Goal: Task Accomplishment & Management: Complete application form

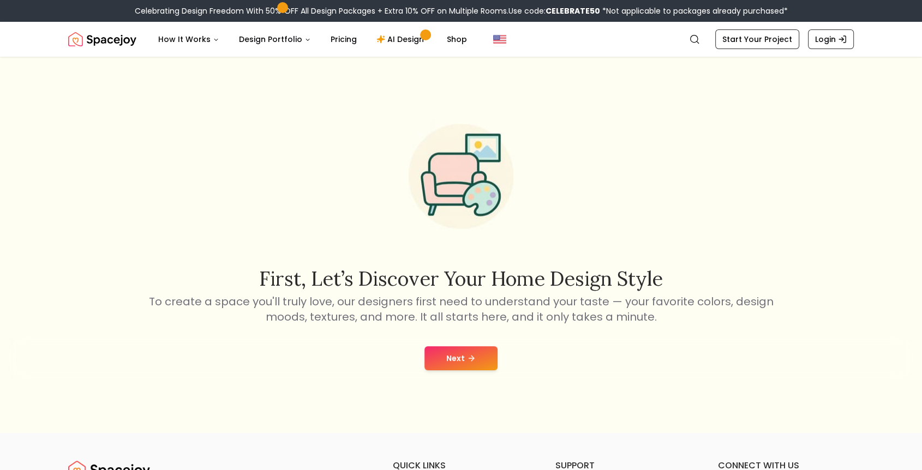
click at [471, 362] on icon at bounding box center [471, 358] width 9 height 9
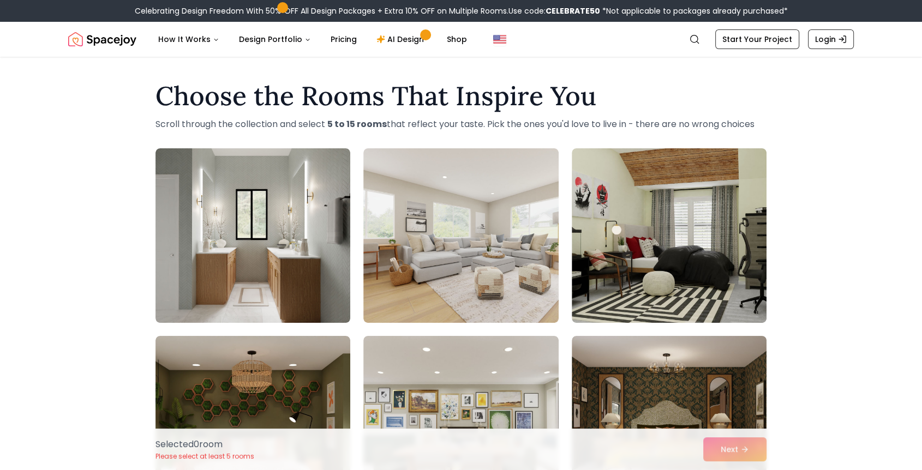
click at [753, 449] on div "Selected 0 room Please select at least 5 rooms Next" at bounding box center [461, 449] width 628 height 41
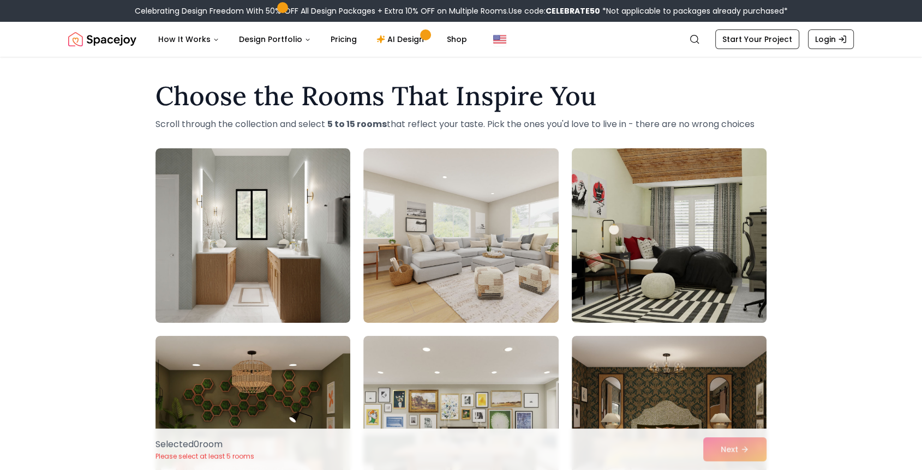
click at [619, 276] on img at bounding box center [669, 235] width 205 height 183
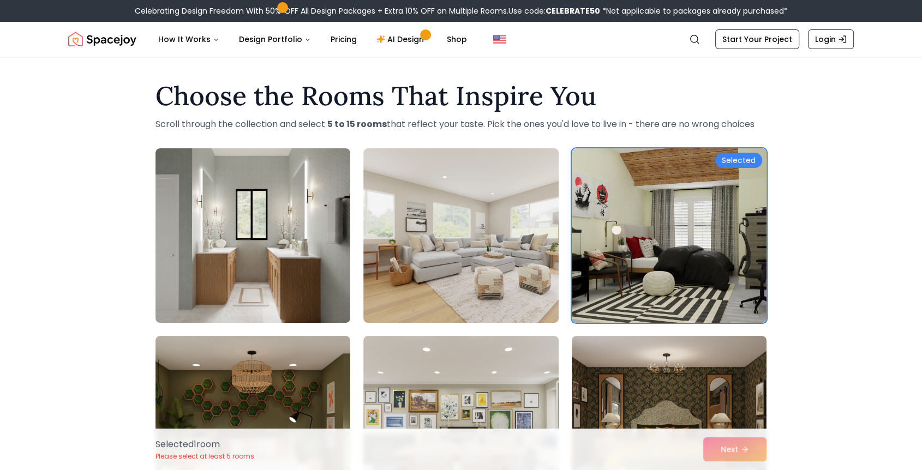
drag, startPoint x: 720, startPoint y: 441, endPoint x: 727, endPoint y: 446, distance: 8.6
click at [722, 443] on div "Selected 1 room Please select at least 5 rooms Next" at bounding box center [461, 449] width 628 height 41
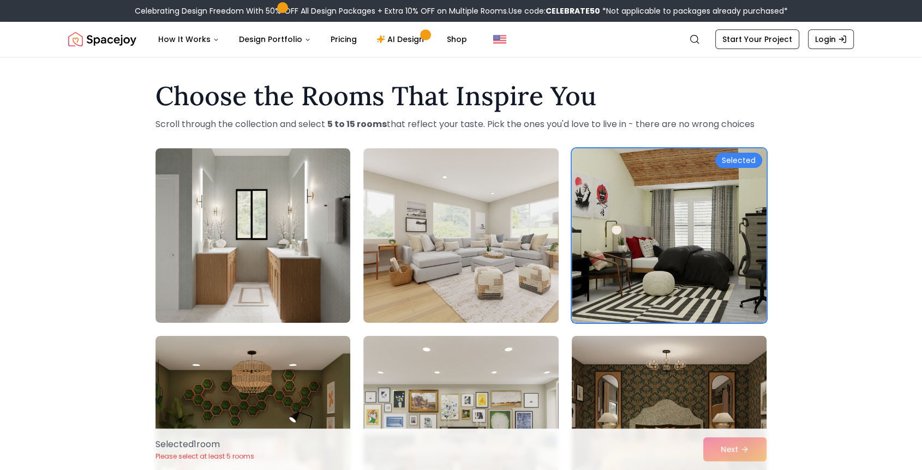
click at [688, 368] on img at bounding box center [669, 423] width 205 height 183
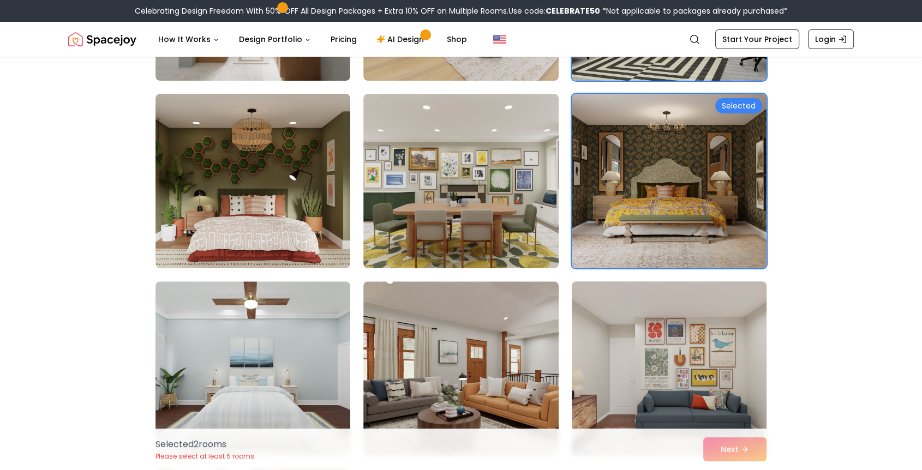
click at [670, 340] on img at bounding box center [669, 368] width 205 height 183
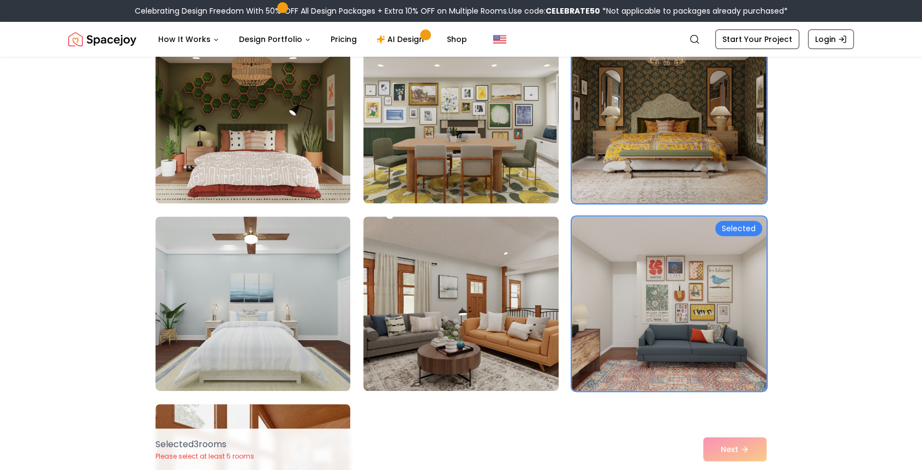
scroll to position [606, 0]
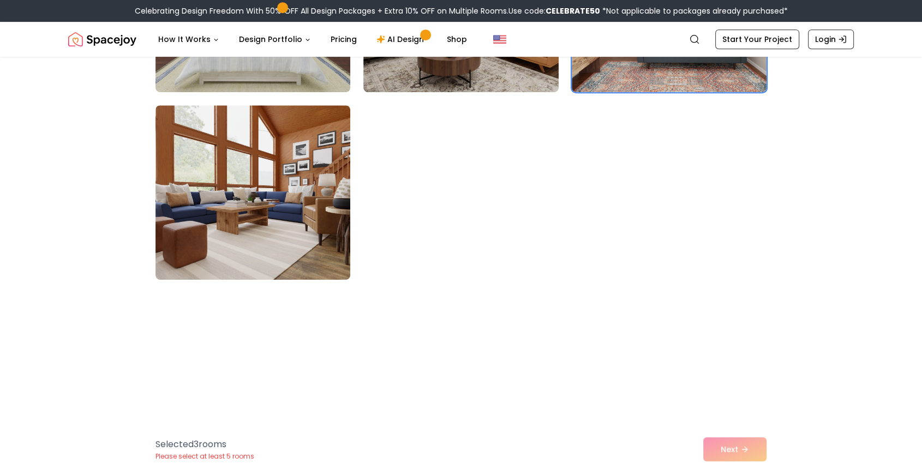
click at [661, 314] on img at bounding box center [669, 379] width 205 height 183
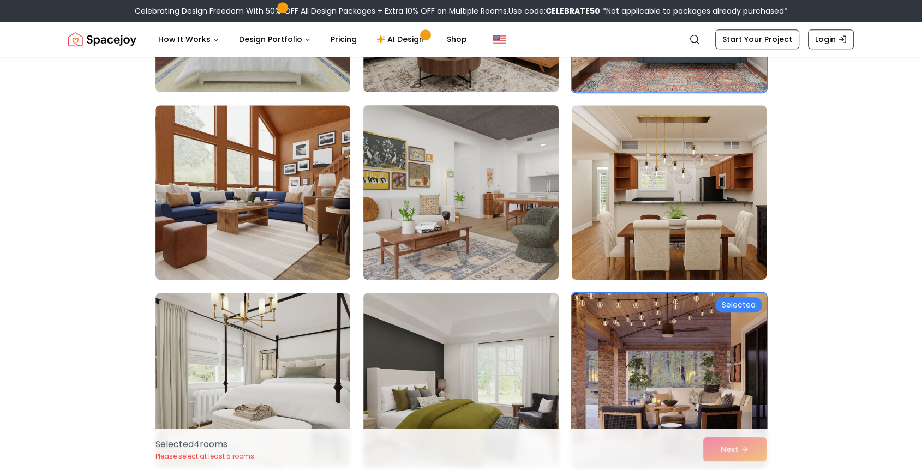
click at [539, 222] on img at bounding box center [460, 192] width 205 height 183
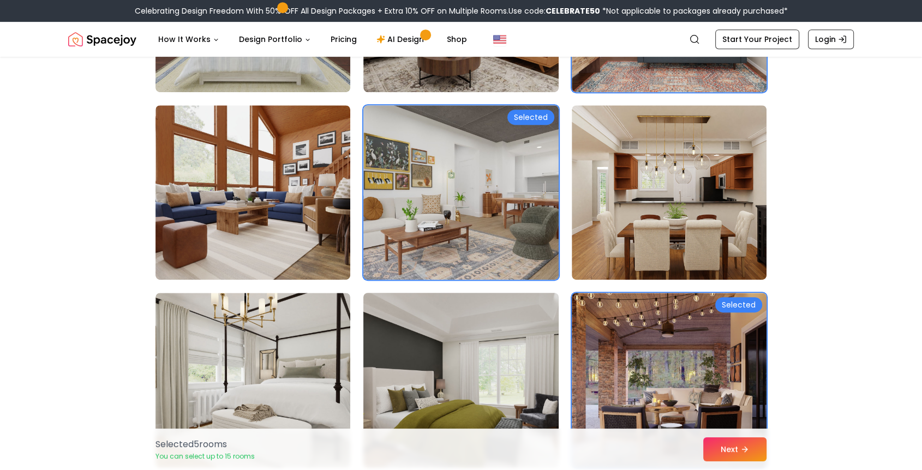
click at [493, 319] on img at bounding box center [460, 379] width 205 height 183
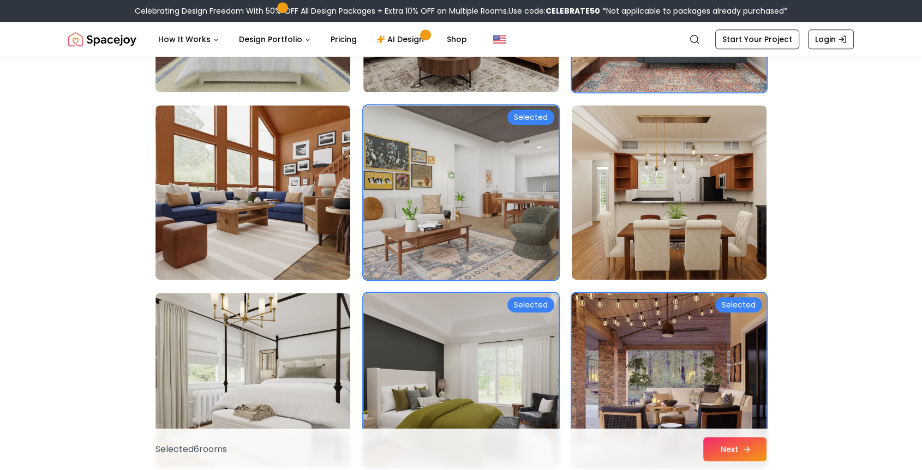
click at [731, 448] on button "Next" at bounding box center [734, 449] width 63 height 24
